Goal: Information Seeking & Learning: Learn about a topic

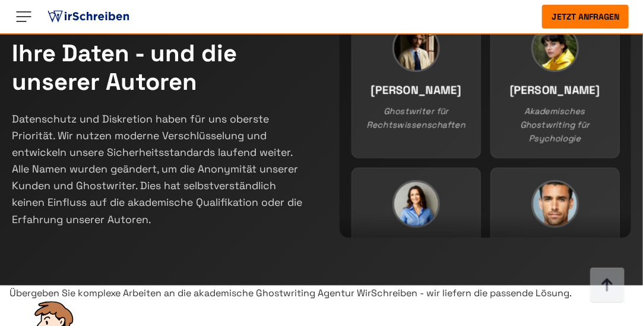
scroll to position [356, 0]
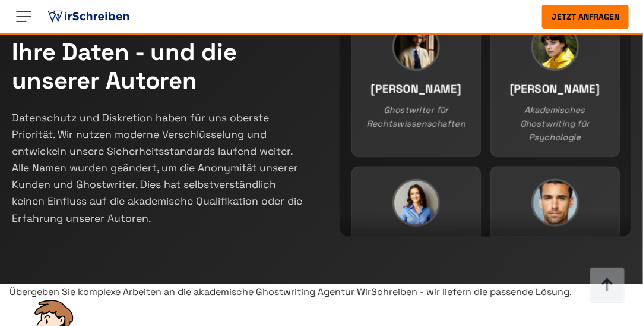
select select "**********"
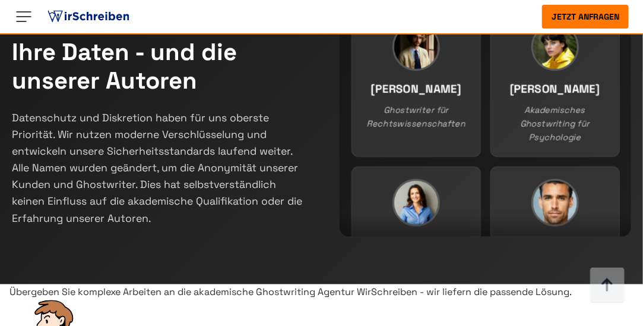
type input "**"
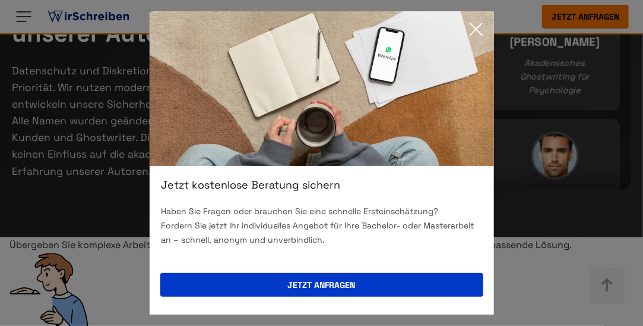
scroll to position [475, 0]
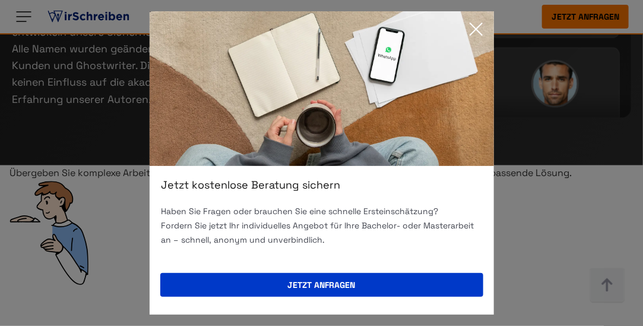
click at [477, 28] on icon at bounding box center [477, 29] width 12 height 12
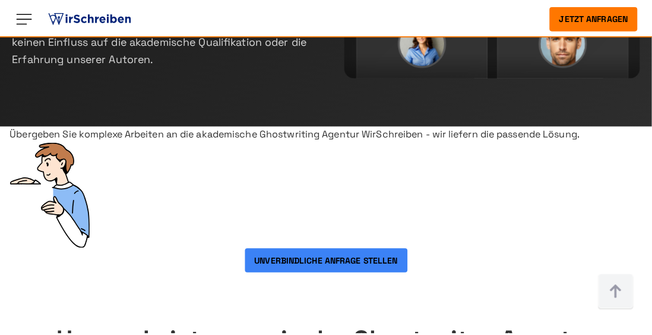
scroll to position [594, 0]
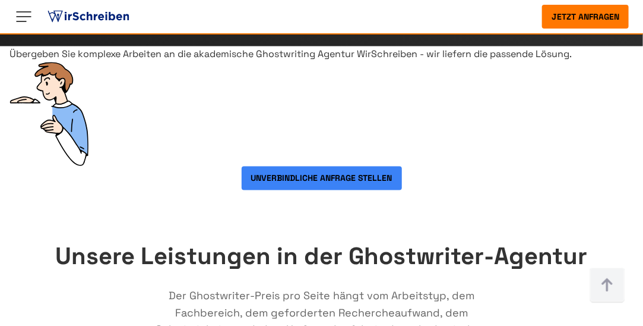
click at [15, 16] on img at bounding box center [23, 16] width 19 height 19
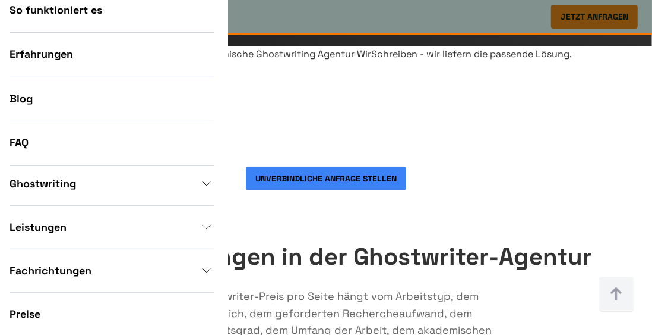
scroll to position [178, 0]
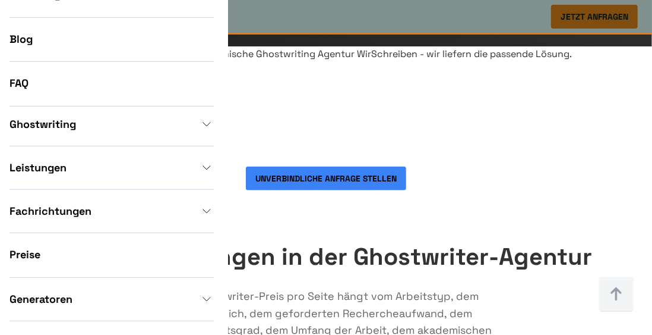
click at [128, 214] on link "Fachrichtungen" at bounding box center [112, 211] width 204 height 14
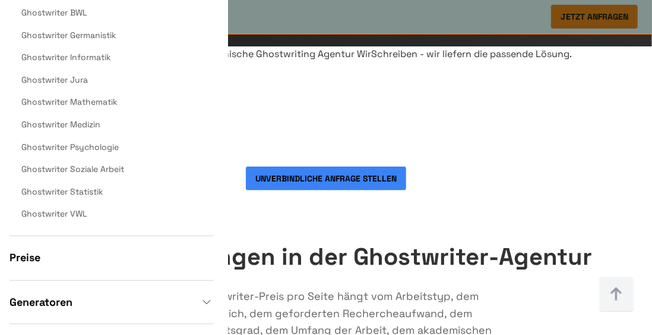
scroll to position [416, 0]
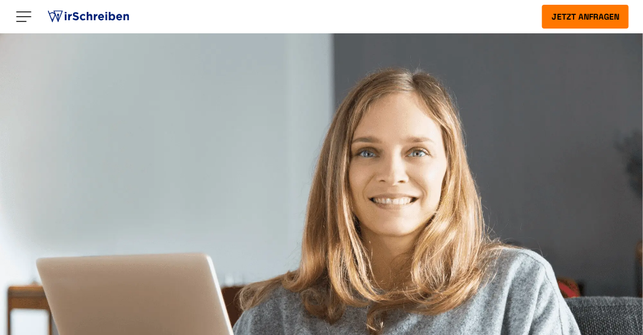
click at [22, 16] on img at bounding box center [23, 16] width 19 height 19
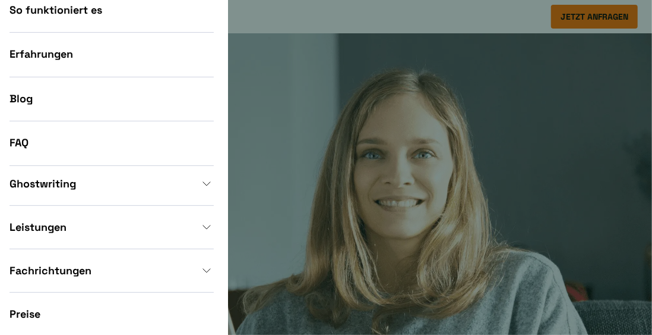
scroll to position [178, 0]
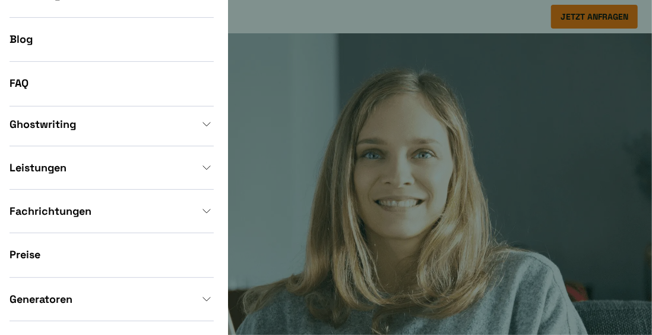
click at [103, 233] on li "Fachrichtungen Ghostwriter BWL Ghostwriter Germanistik Ghostwriter Informatik G…" at bounding box center [112, 218] width 204 height 29
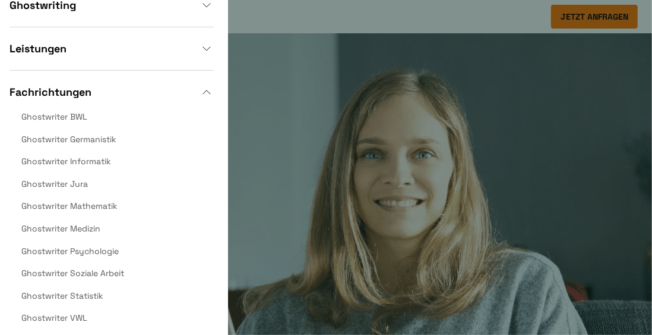
scroll to position [356, 0]
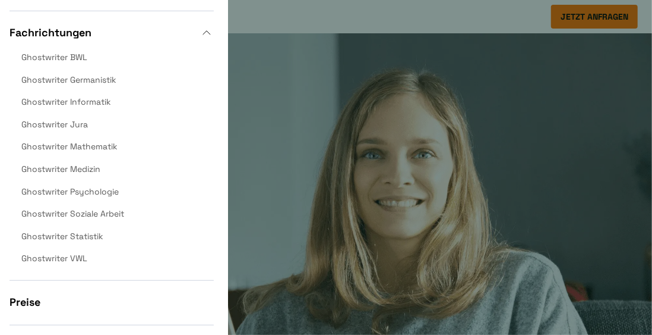
click at [62, 100] on link "Ghostwriter Informatik" at bounding box center [66, 101] width 90 height 11
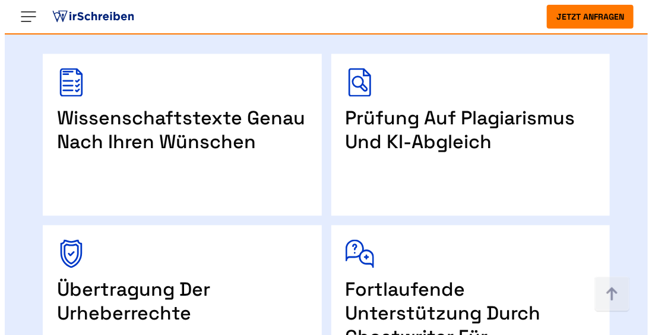
scroll to position [654, 0]
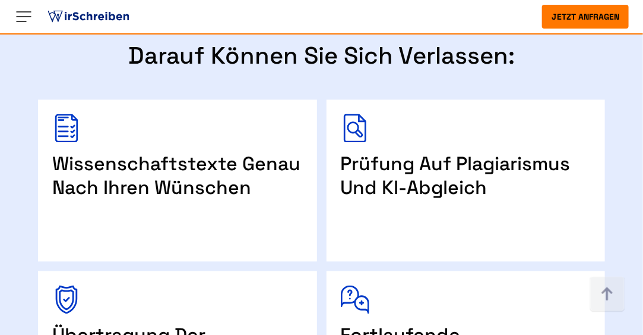
click at [421, 152] on div "Prüfung auf Plagiarismus und KI-Abgleich" at bounding box center [466, 176] width 251 height 48
click at [359, 114] on img at bounding box center [355, 128] width 29 height 29
click at [22, 12] on img at bounding box center [23, 16] width 19 height 19
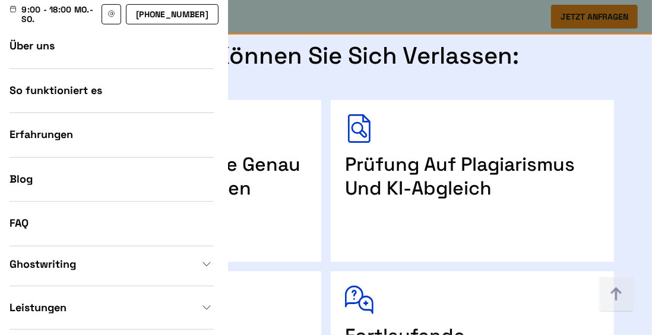
scroll to position [238, 0]
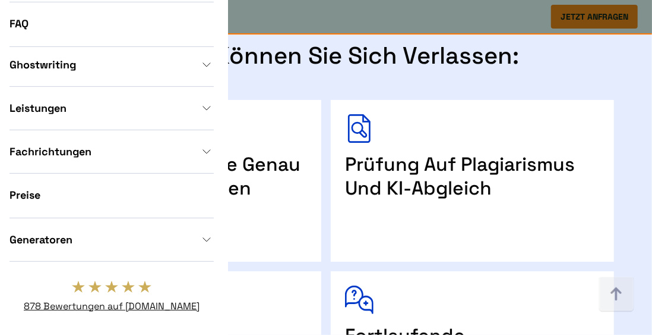
click at [24, 173] on li "Fachrichtungen Ghostwriter BWL Ghostwriter Germanistik Ghostwriter Informatik G…" at bounding box center [112, 158] width 204 height 29
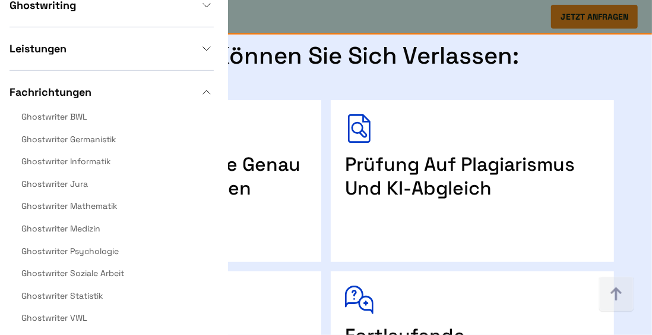
scroll to position [502, 0]
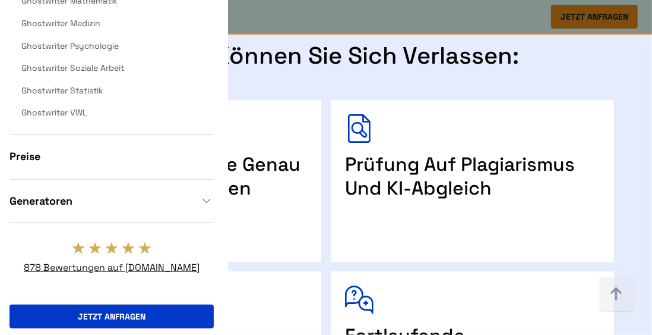
click at [20, 154] on link "Preise" at bounding box center [25, 156] width 31 height 14
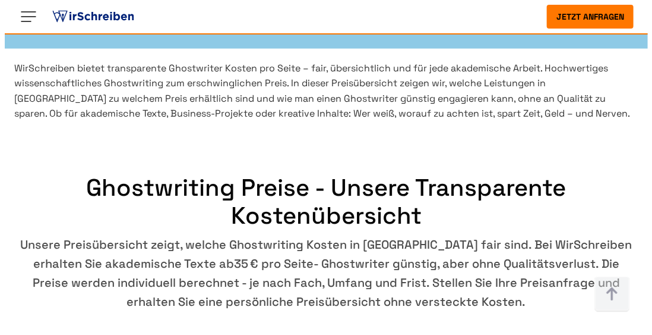
scroll to position [535, 0]
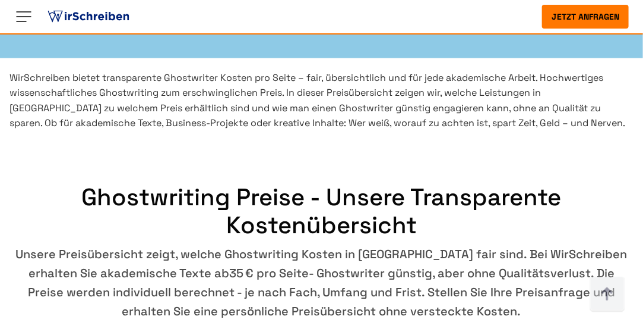
click at [23, 26] on div at bounding box center [73, 17] width 118 height 24
click at [23, 10] on img at bounding box center [23, 16] width 19 height 19
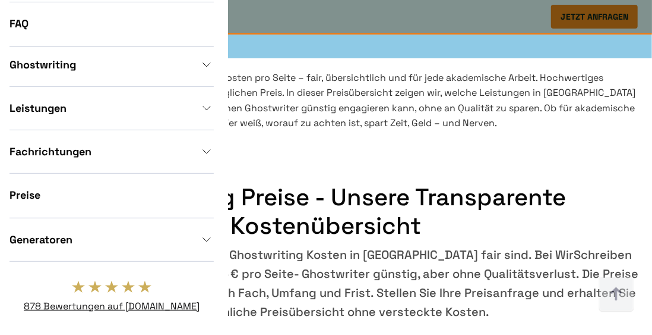
scroll to position [276, 0]
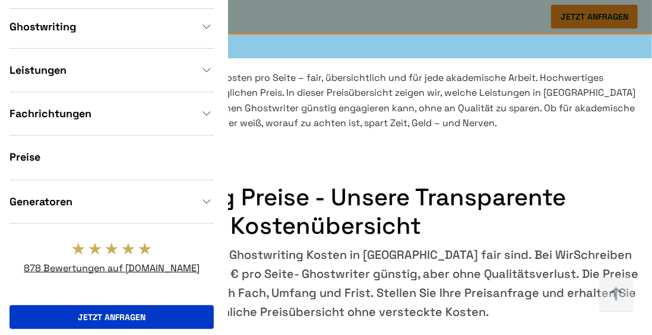
click at [195, 198] on li "Generatoren Themen Generator Zitiergenerator Kostenlose Plagiatsprüfung" at bounding box center [112, 208] width 204 height 29
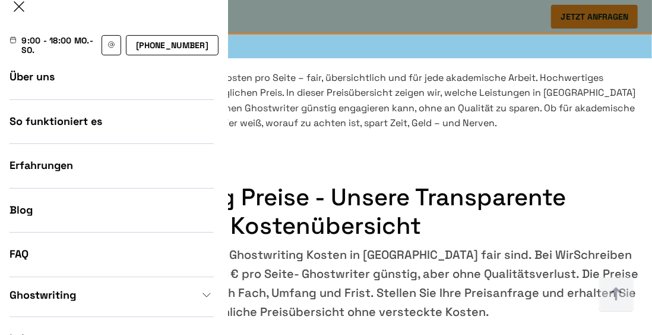
scroll to position [0, 0]
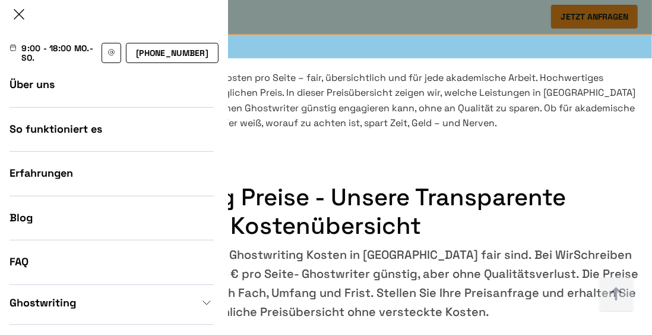
click at [39, 95] on li "Über uns" at bounding box center [112, 92] width 204 height 30
click at [37, 85] on link "Über uns" at bounding box center [32, 84] width 45 height 14
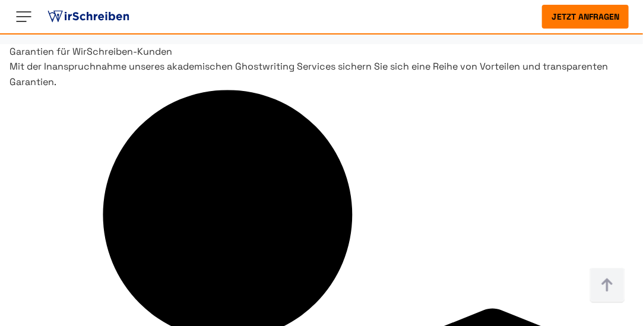
scroll to position [2733, 0]
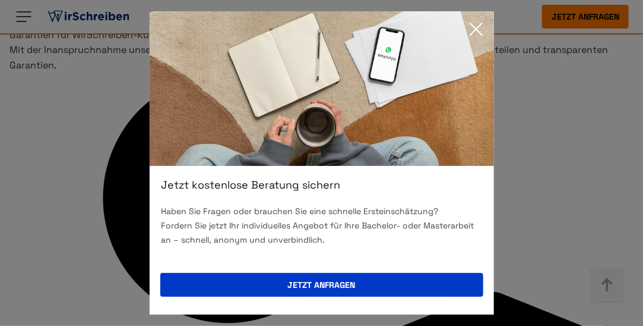
click at [479, 22] on icon at bounding box center [477, 29] width 24 height 24
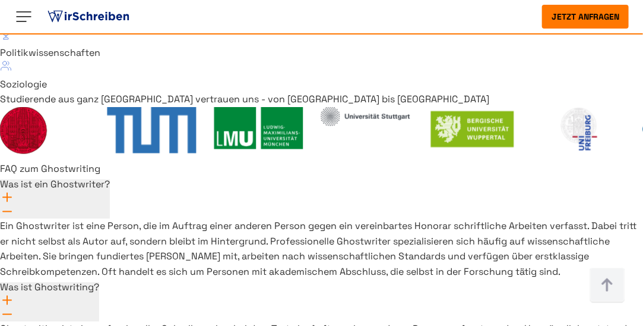
scroll to position [8199, 0]
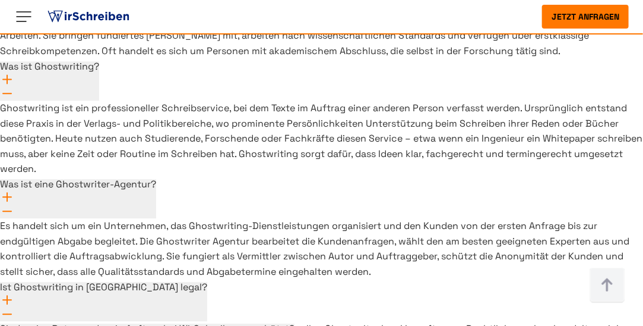
scroll to position [8377, 0]
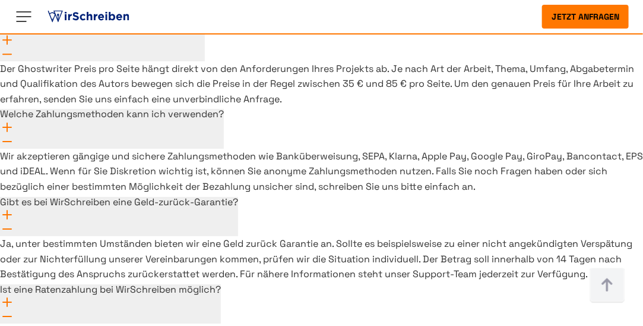
scroll to position [8734, 0]
